Goal: Check status: Check status

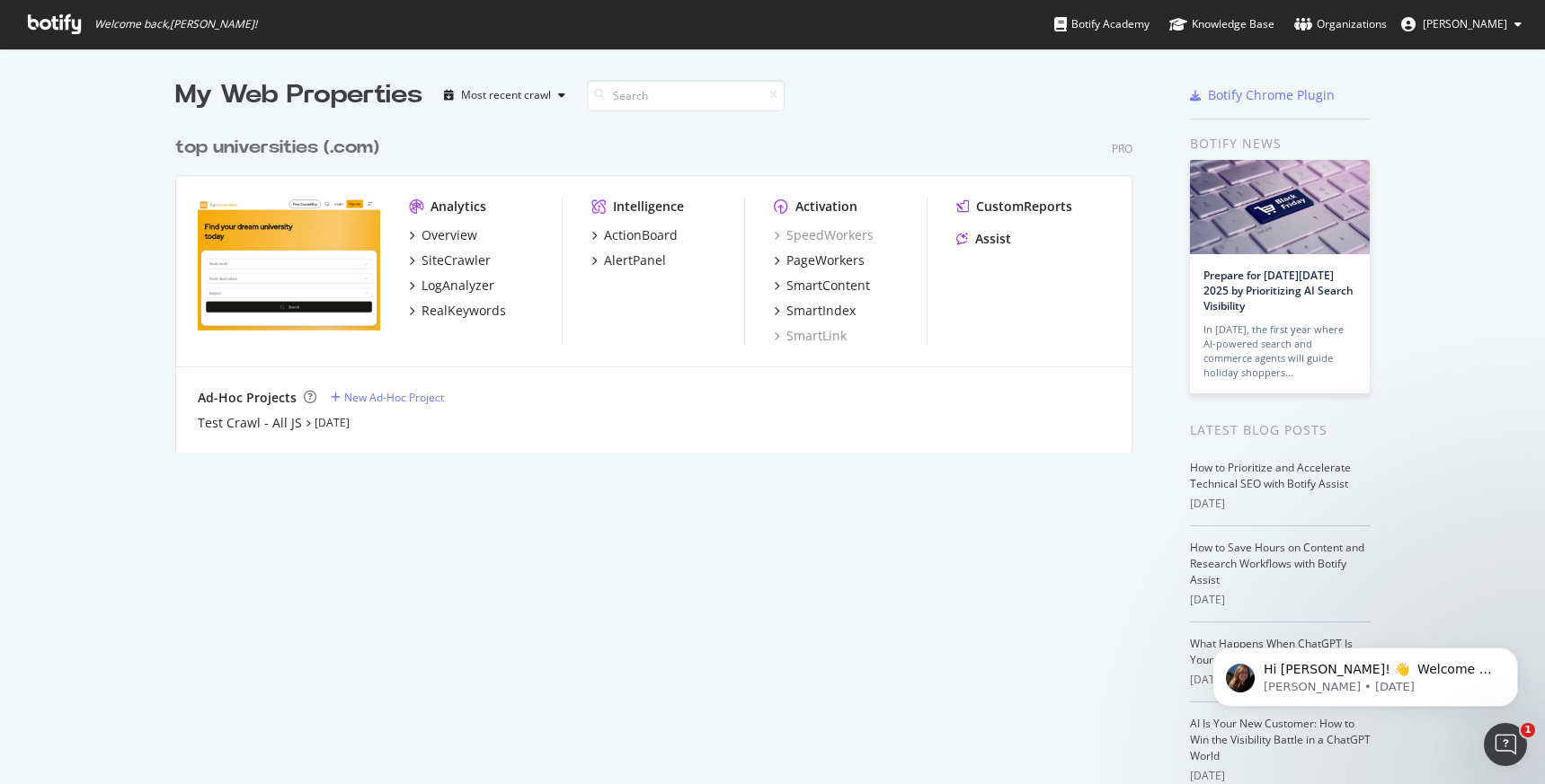
scroll to position [784, 1545]
click at [1370, 676] on p "Hi Sivagurunathan! 👋 Welcome to Botify chat support! Have a question? Reply to …" at bounding box center [1380, 670] width 232 height 18
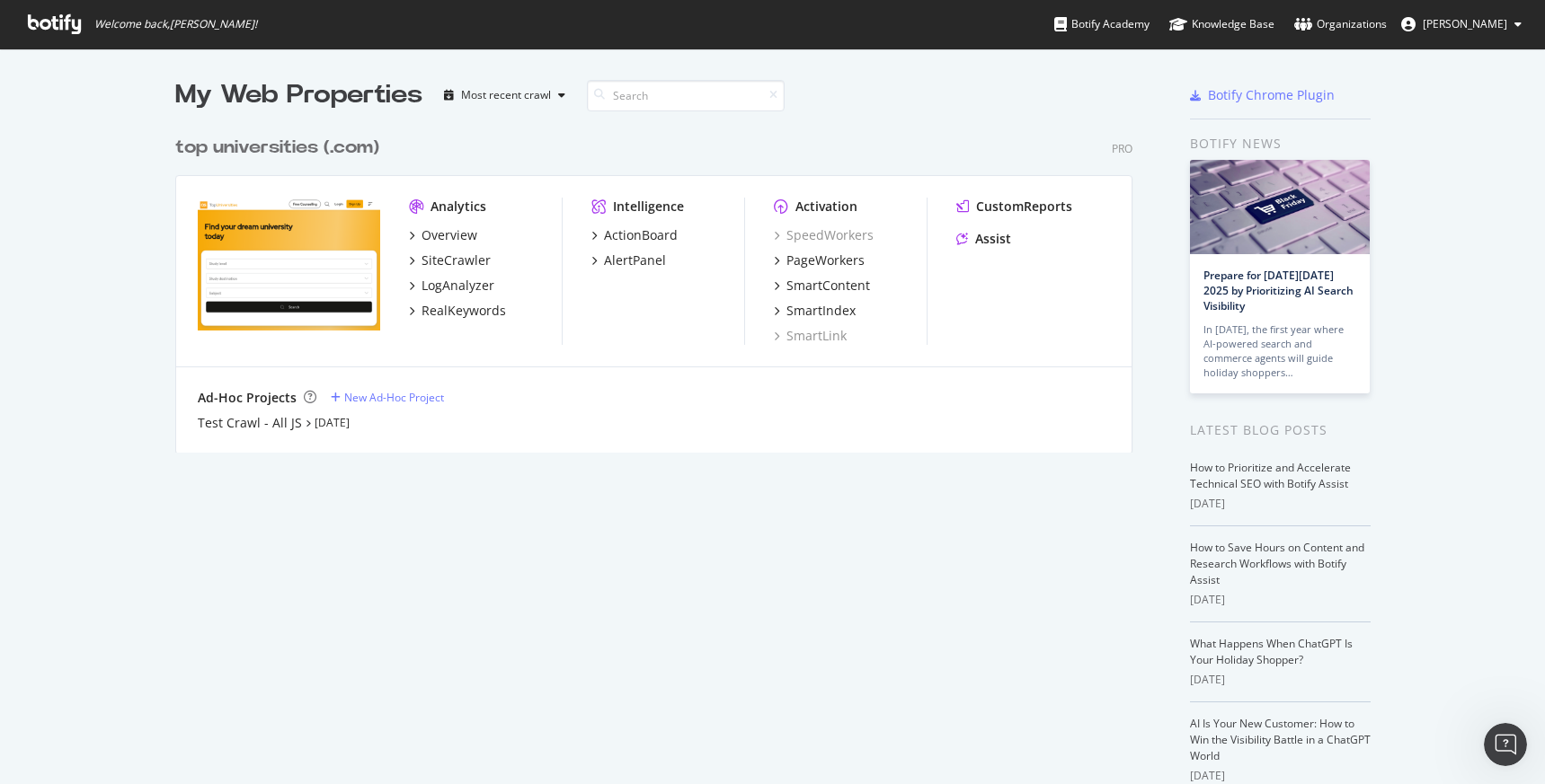
scroll to position [0, 0]
